Goal: Find specific page/section: Locate a particular part of the current website

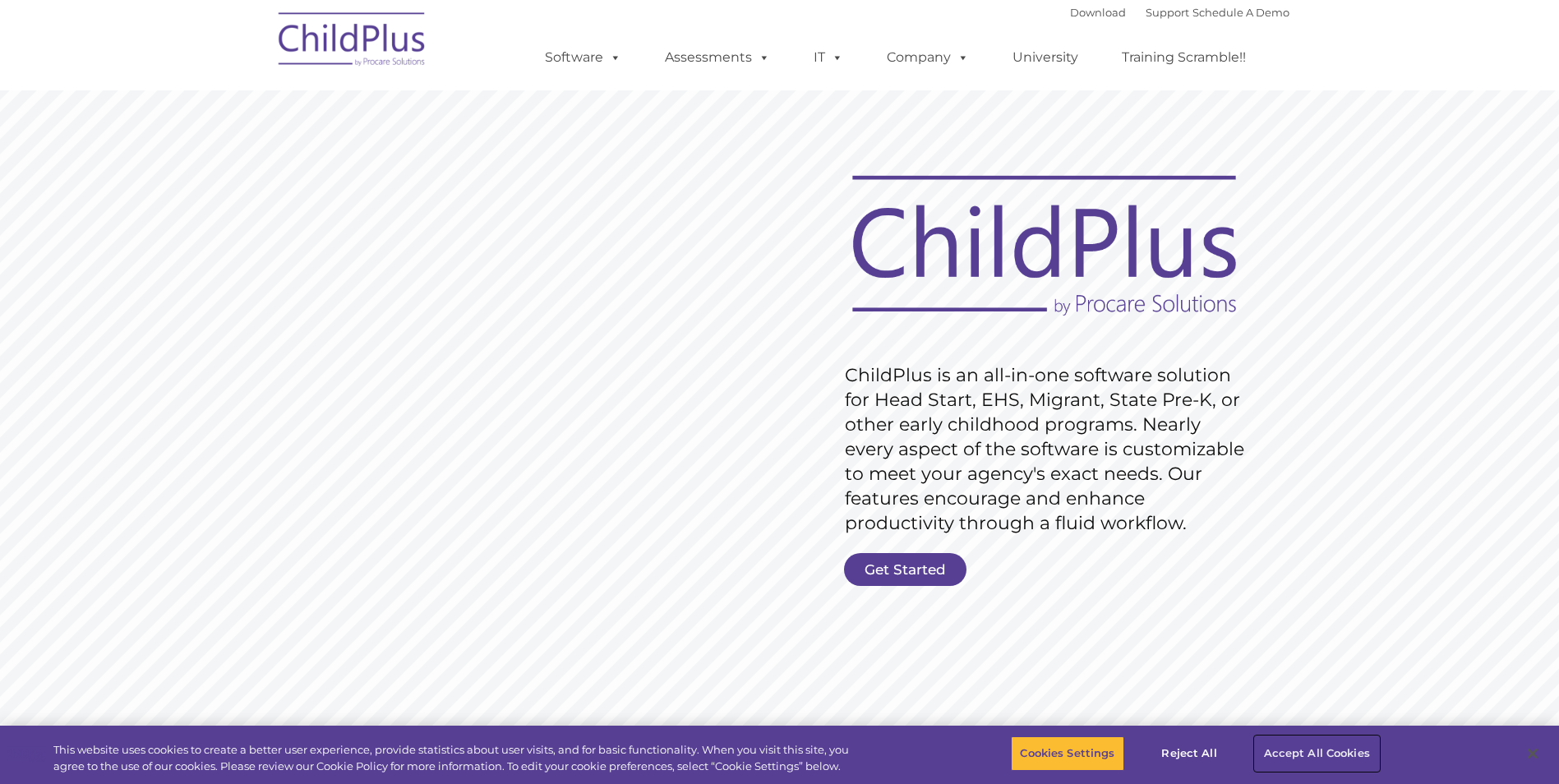
click at [1323, 752] on button "Accept All Cookies" at bounding box center [1316, 753] width 124 height 35
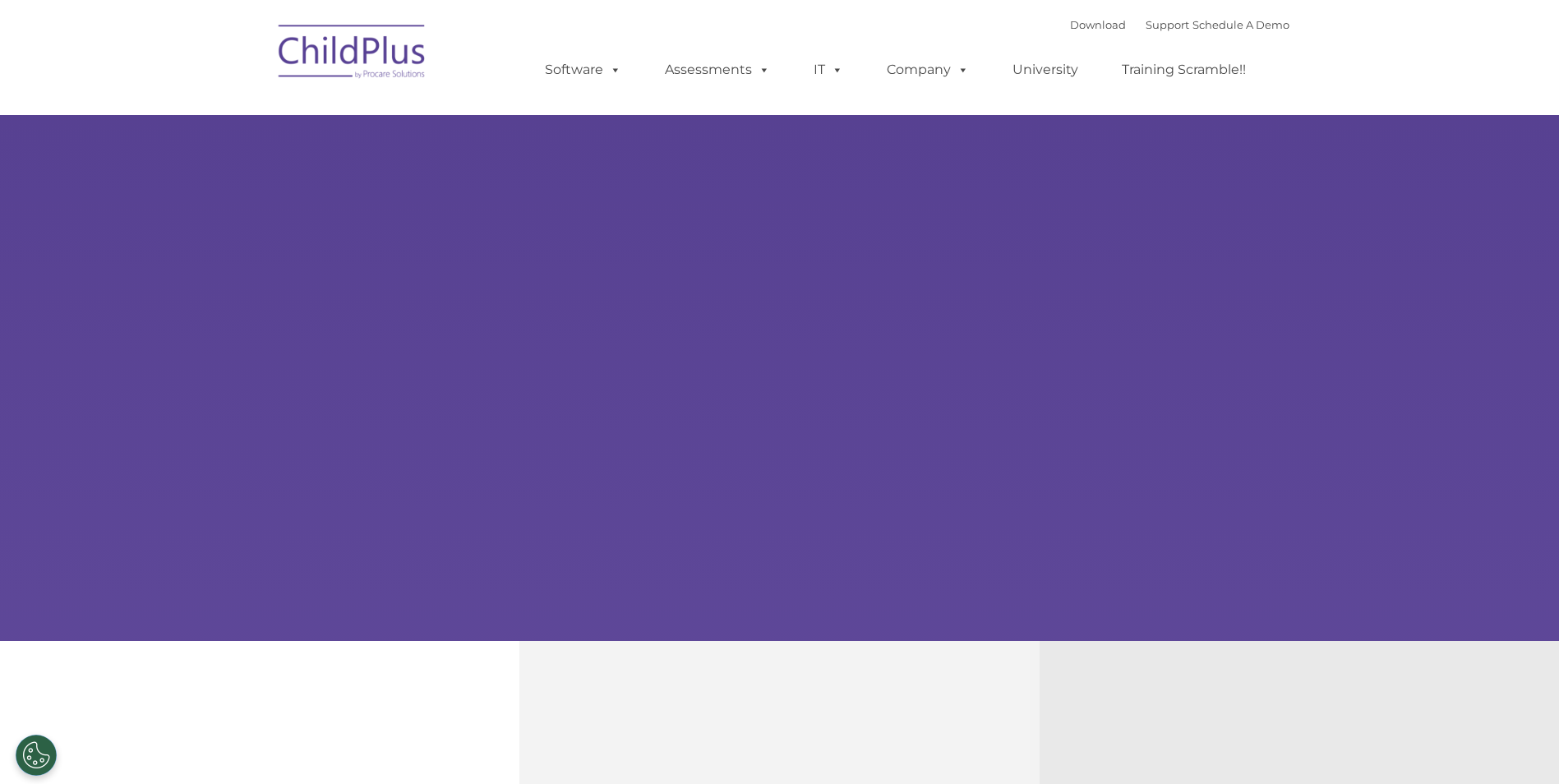
select select "MEDIUM"
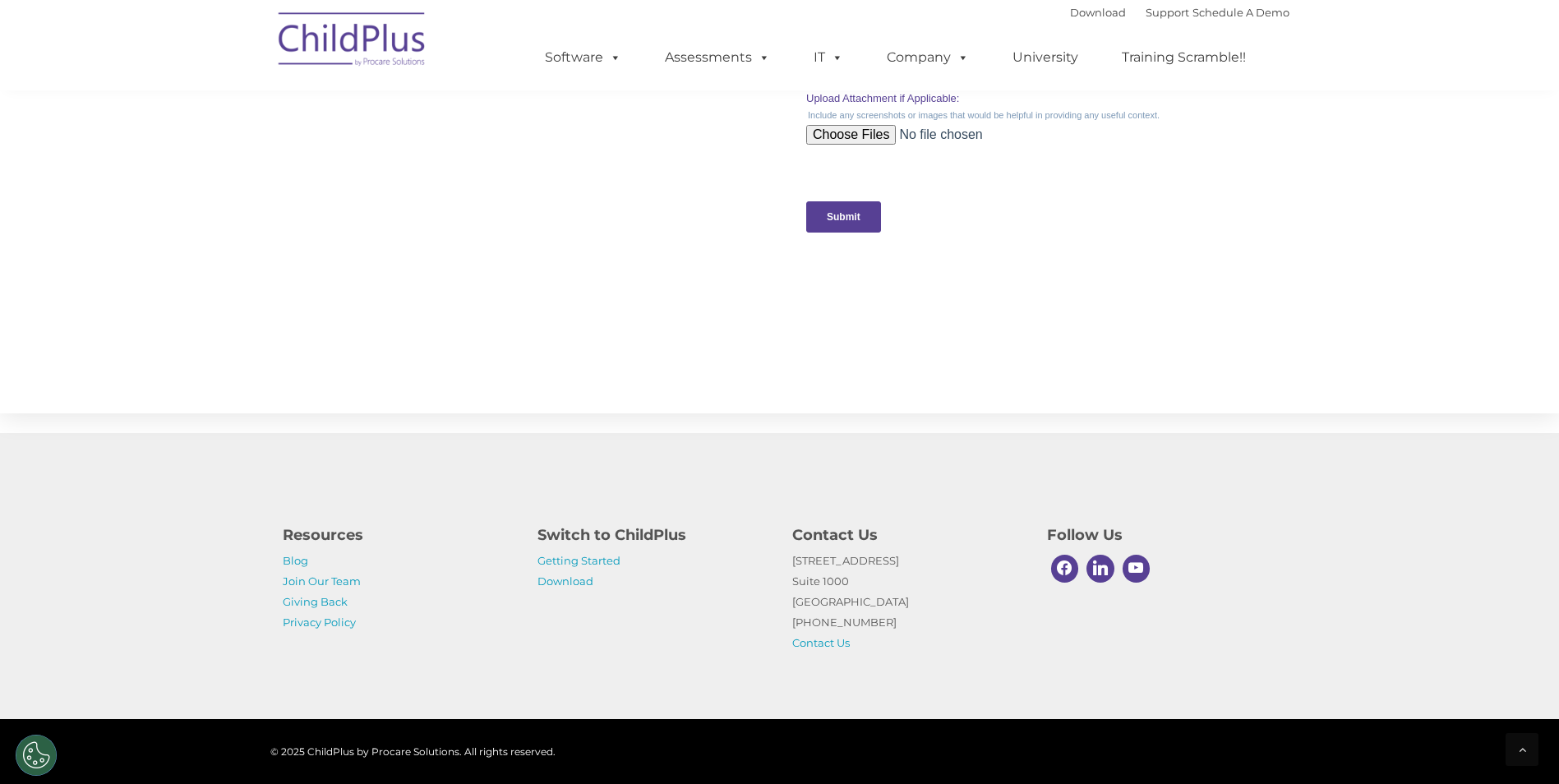
scroll to position [1601, 0]
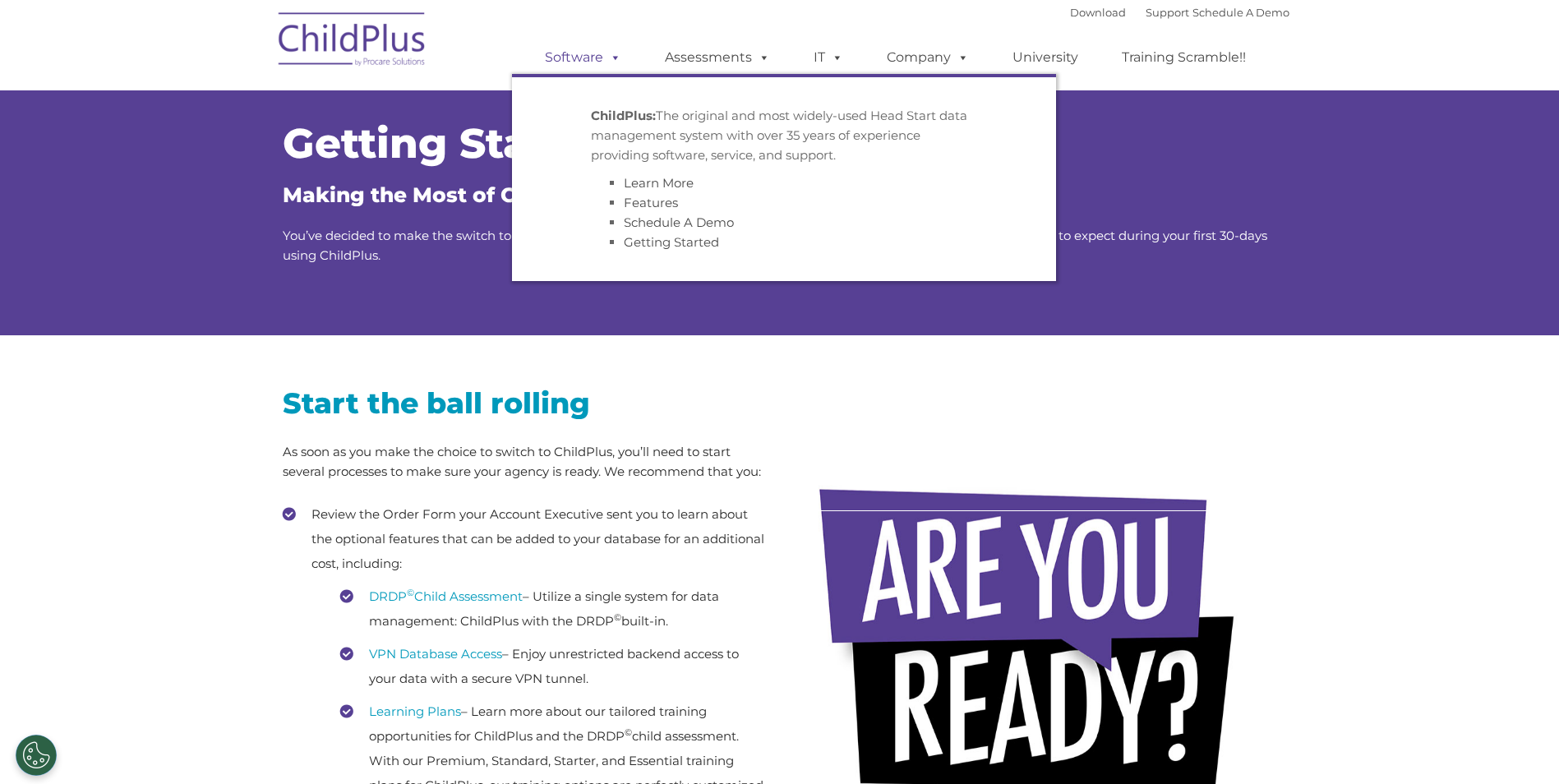
click at [600, 59] on link "Software" at bounding box center [583, 58] width 109 height 33
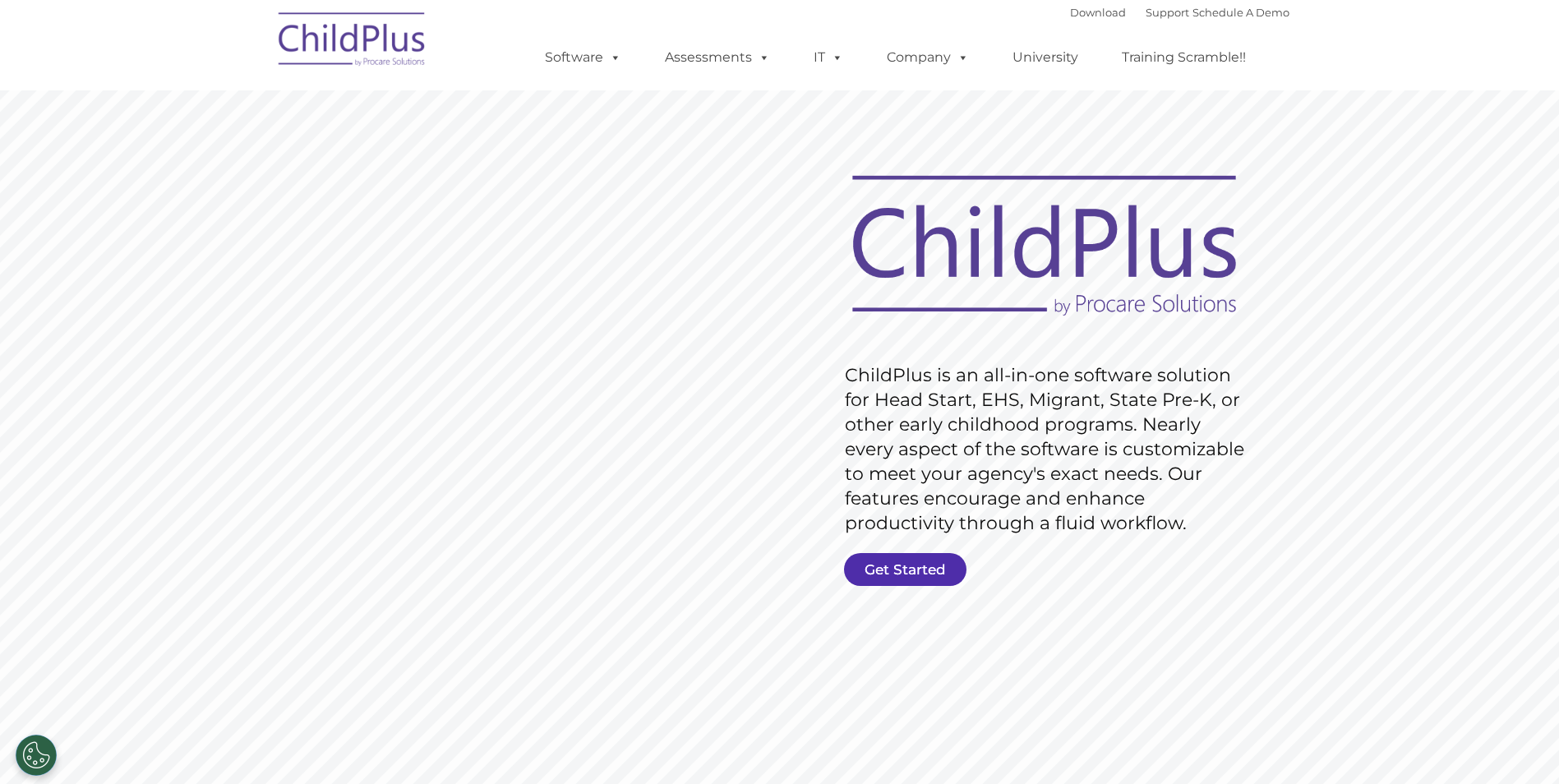
click at [937, 572] on link "Get Started" at bounding box center [905, 569] width 123 height 33
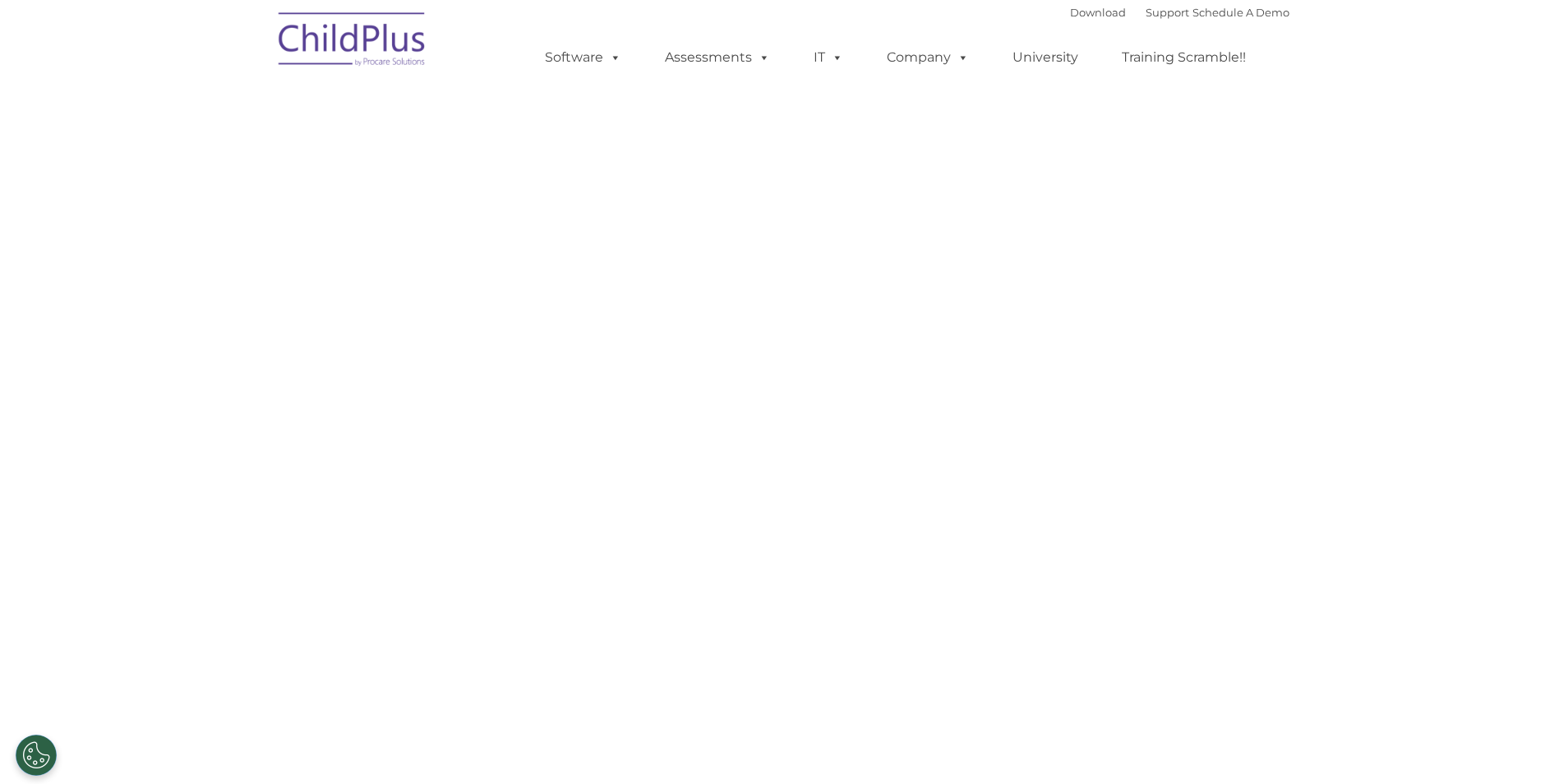
select select "MEDIUM"
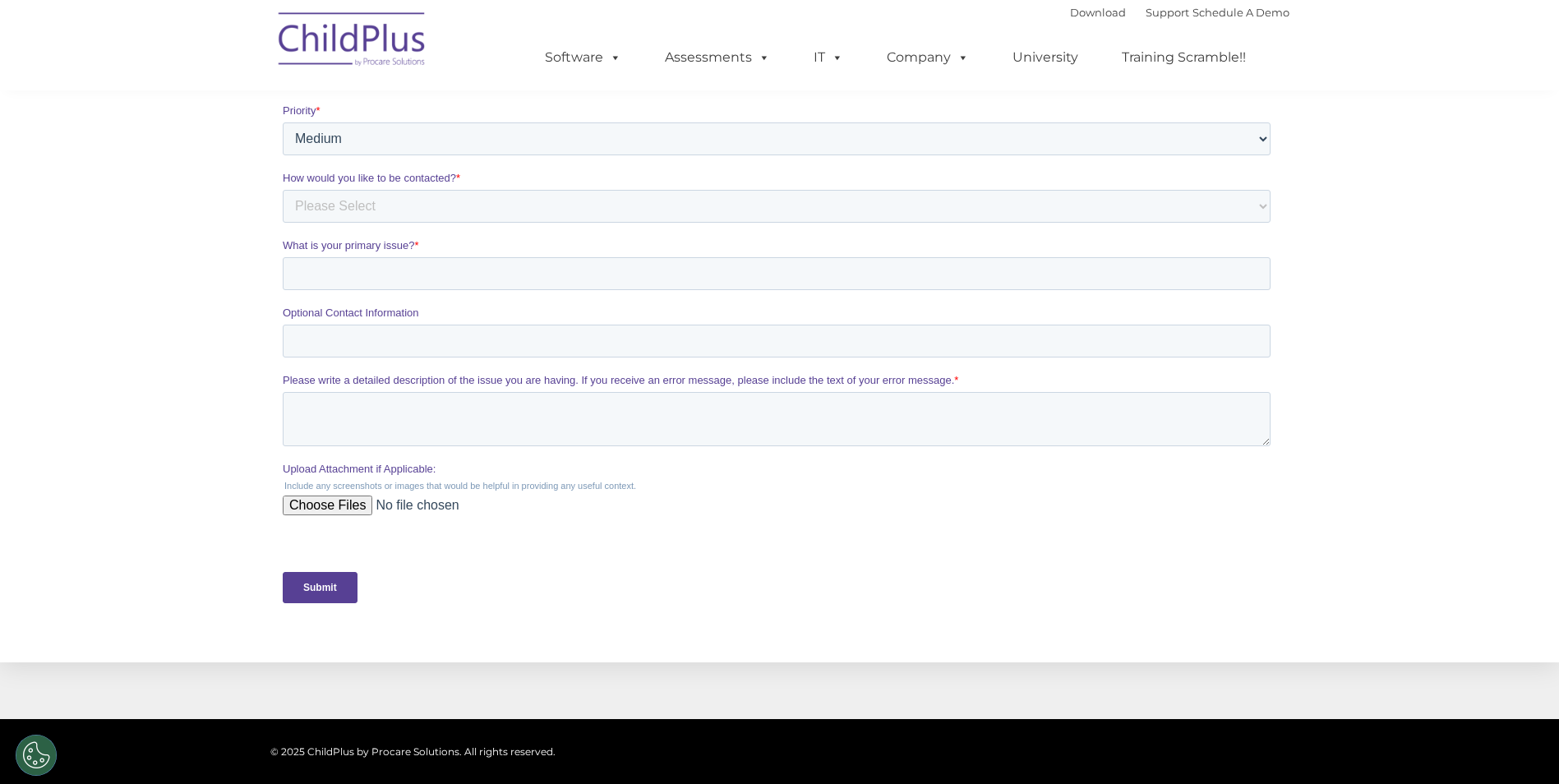
scroll to position [396, 0]
